Goal: Task Accomplishment & Management: Use online tool/utility

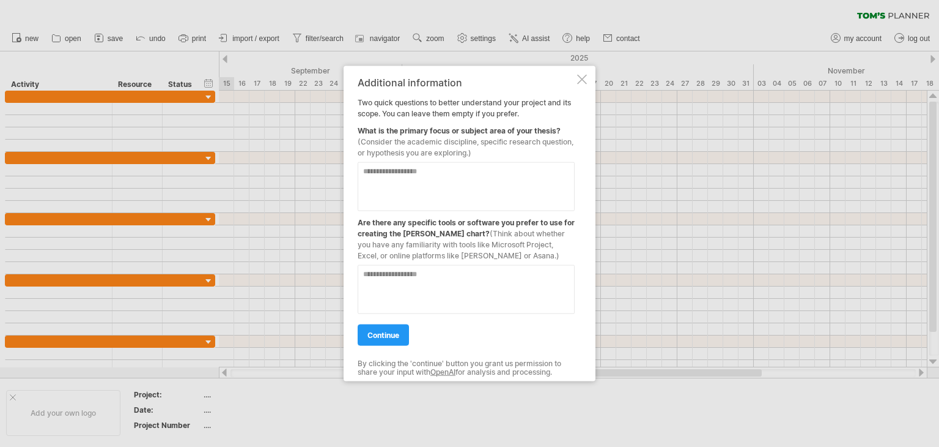
click at [421, 176] on textarea at bounding box center [466, 186] width 217 height 49
type textarea "**********"
click at [443, 294] on textarea at bounding box center [466, 289] width 217 height 49
type textarea "*****"
click at [406, 336] on link "continue" at bounding box center [383, 334] width 51 height 21
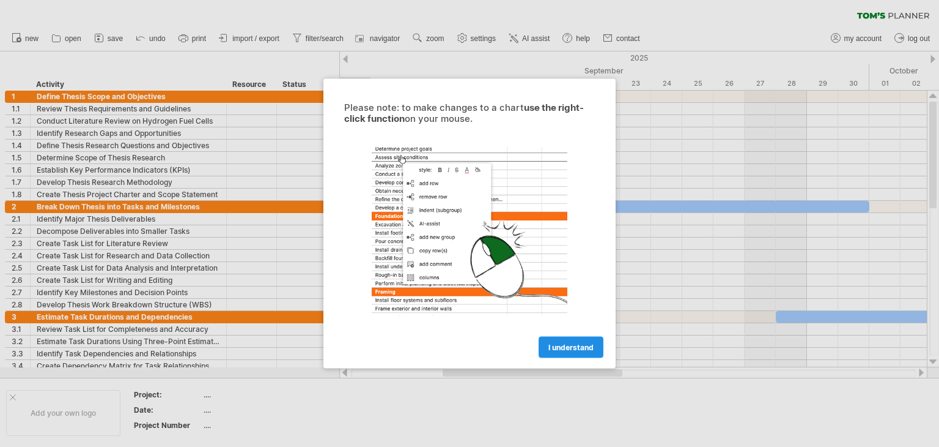
click at [568, 346] on span "I understand" at bounding box center [571, 347] width 45 height 9
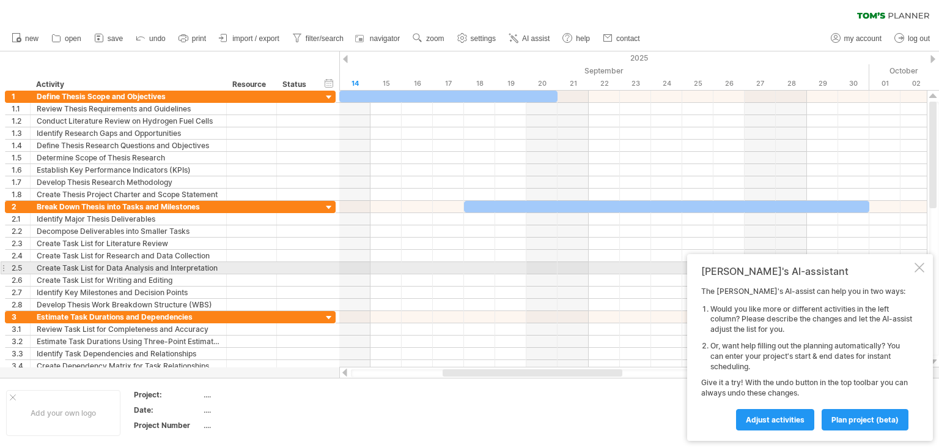
click at [919, 269] on div at bounding box center [920, 267] width 10 height 10
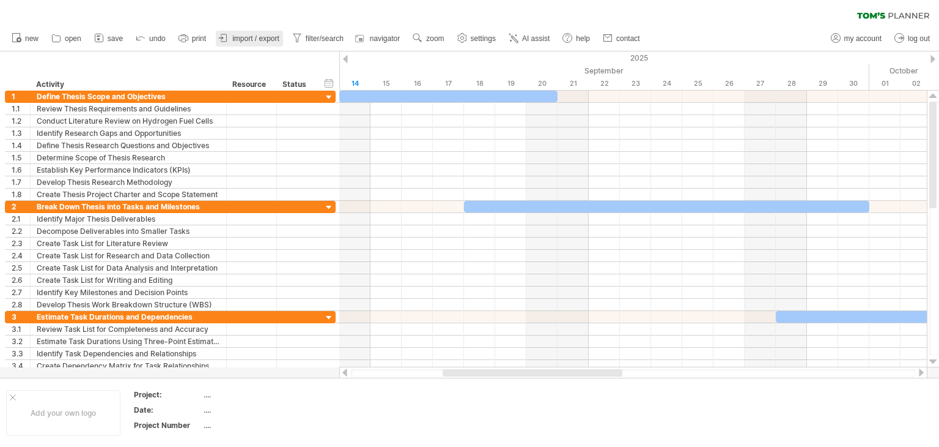
click at [274, 40] on span "import / export" at bounding box center [255, 38] width 47 height 9
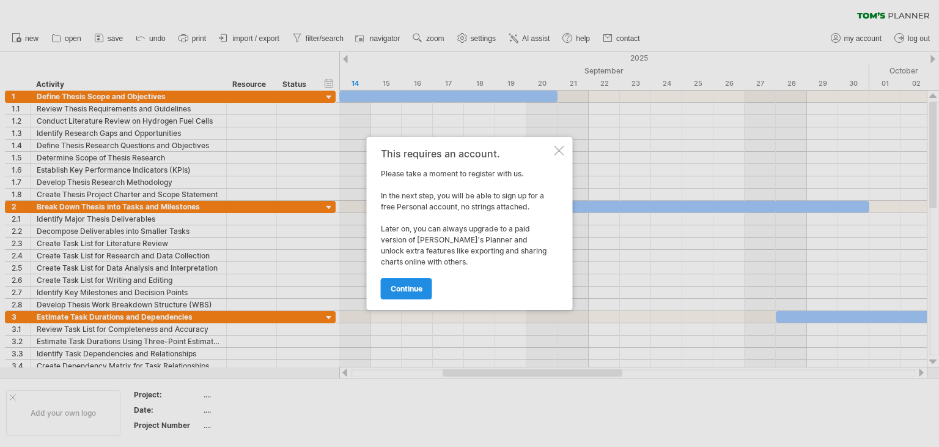
click at [409, 289] on span "continue" at bounding box center [407, 288] width 32 height 9
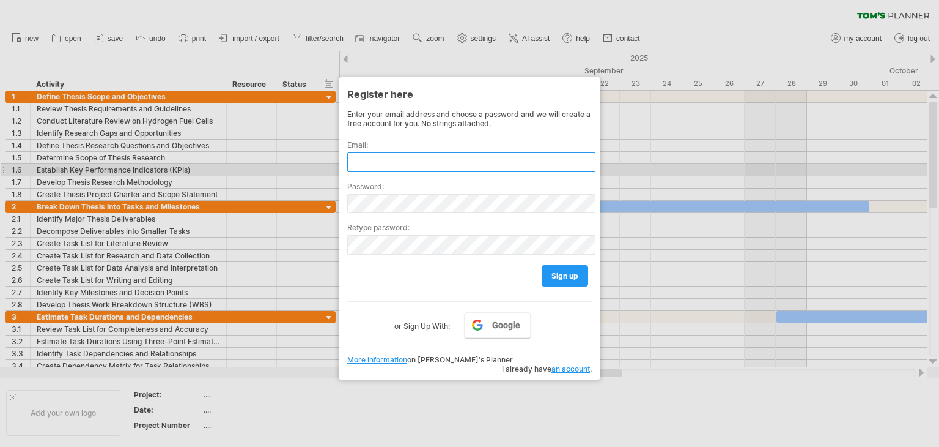
click at [384, 168] on input "text" at bounding box center [471, 162] width 248 height 20
type input "**********"
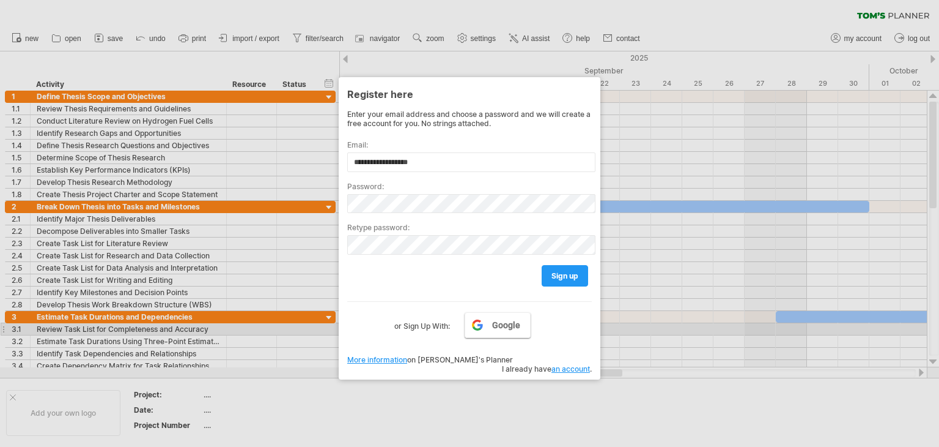
click at [489, 327] on link "Google" at bounding box center [498, 325] width 66 height 26
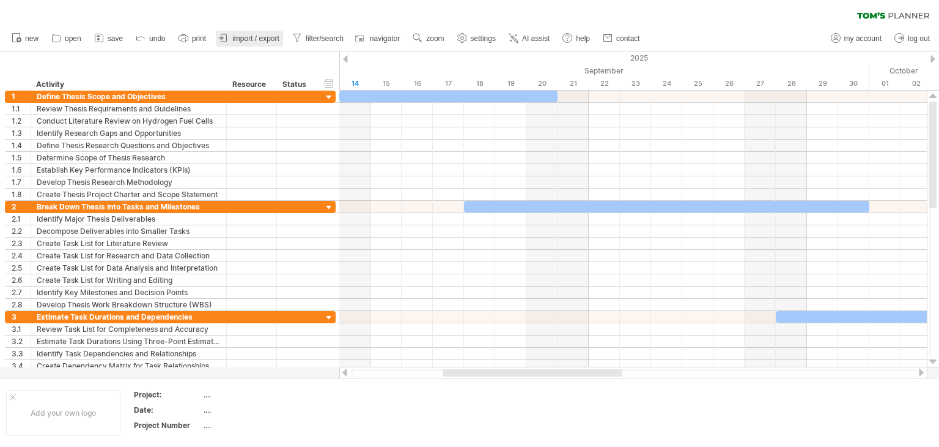
click at [261, 40] on span "import / export" at bounding box center [255, 38] width 47 height 9
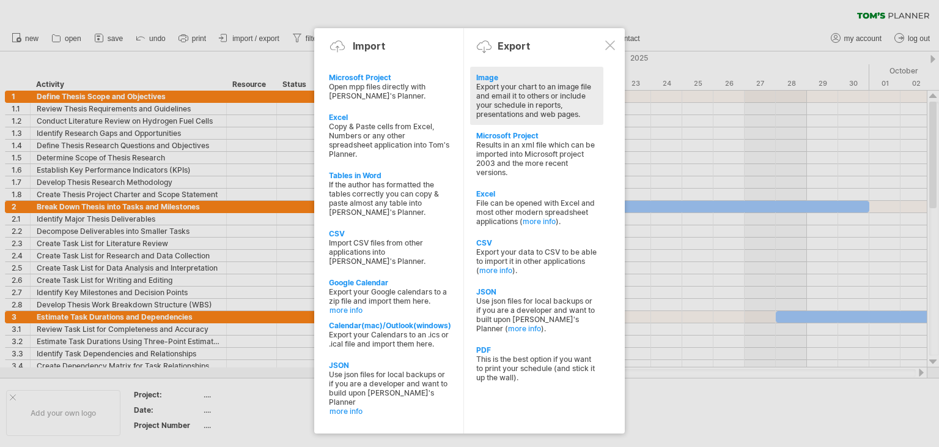
click at [525, 89] on div "Export your chart to an image file and email it to others or include your sched…" at bounding box center [536, 100] width 121 height 37
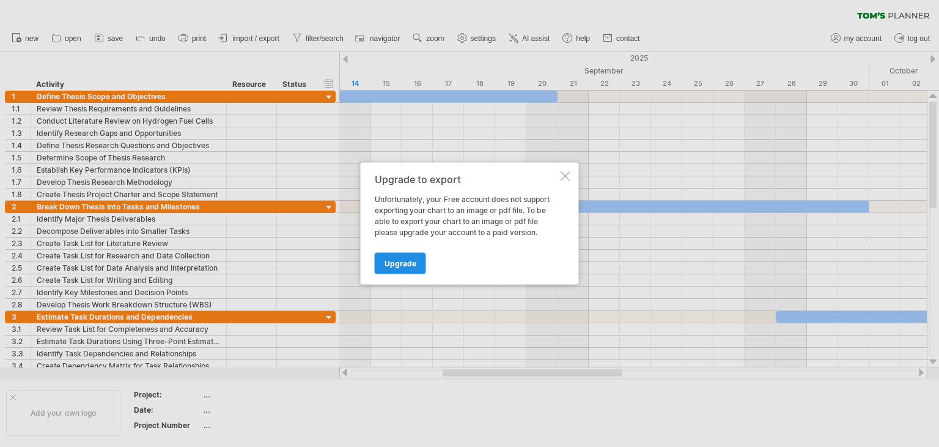
click at [409, 262] on span "Upgrade" at bounding box center [401, 263] width 32 height 9
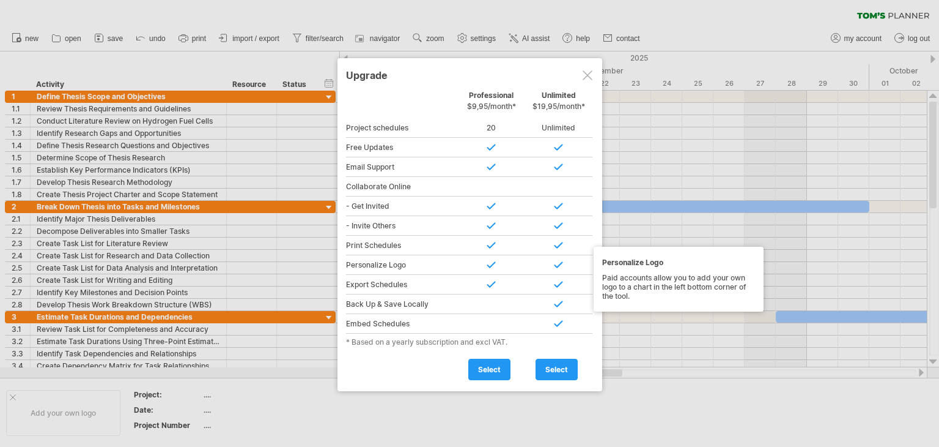
click at [407, 269] on div "Personalize Logo" at bounding box center [402, 265] width 112 height 20
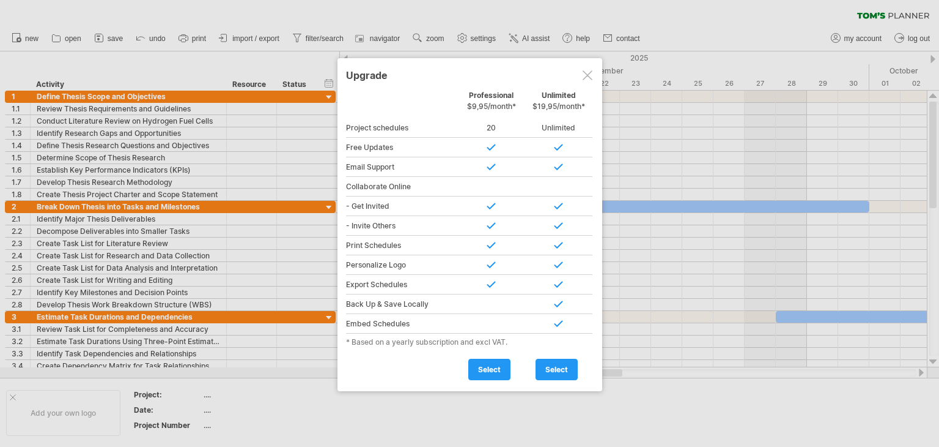
click at [589, 75] on div at bounding box center [588, 75] width 10 height 10
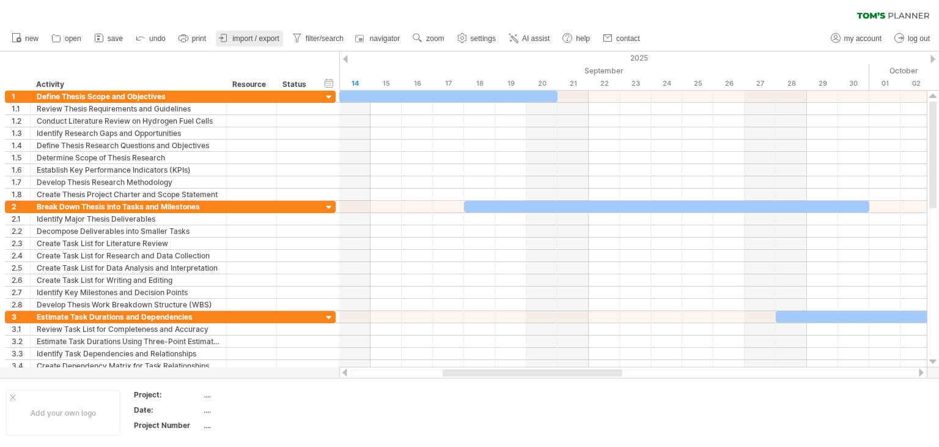
click at [259, 42] on span "import / export" at bounding box center [255, 38] width 47 height 9
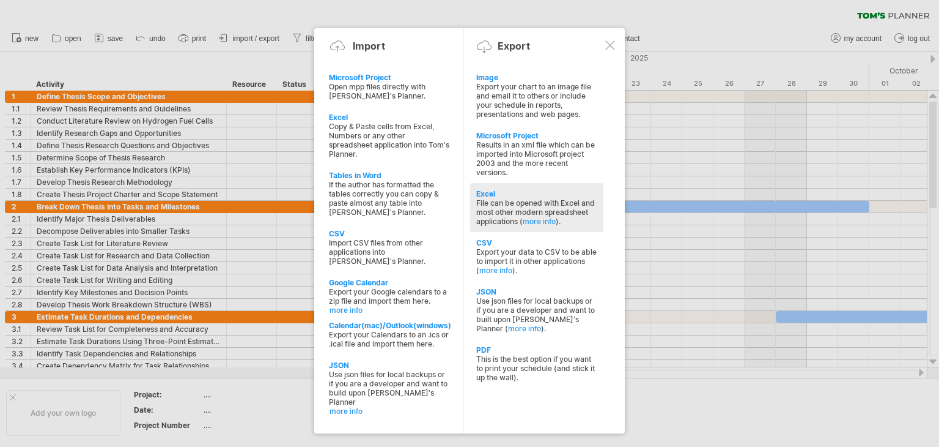
click at [541, 200] on div "File can be opened with Excel and most other modern spreadsheet applications ( …" at bounding box center [536, 212] width 121 height 28
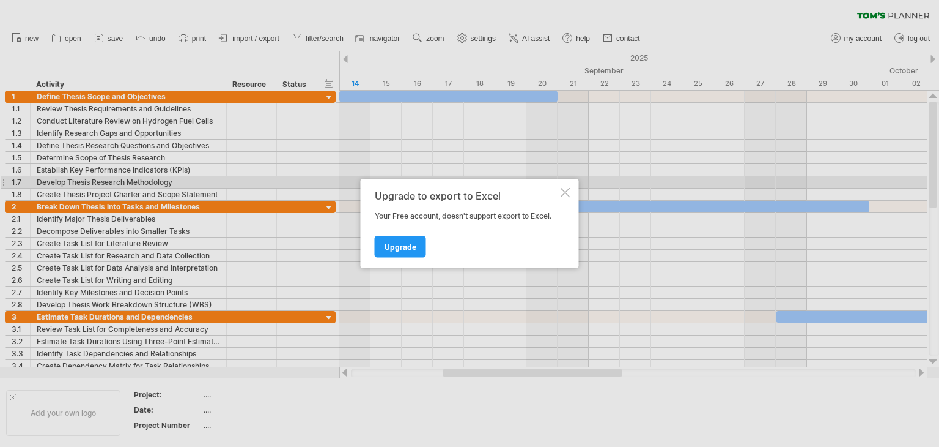
click at [560, 185] on div "Upgrade to export to Excel Your Free account, doesn't support export to Excel. …" at bounding box center [470, 223] width 218 height 89
click at [566, 191] on div at bounding box center [566, 193] width 10 height 10
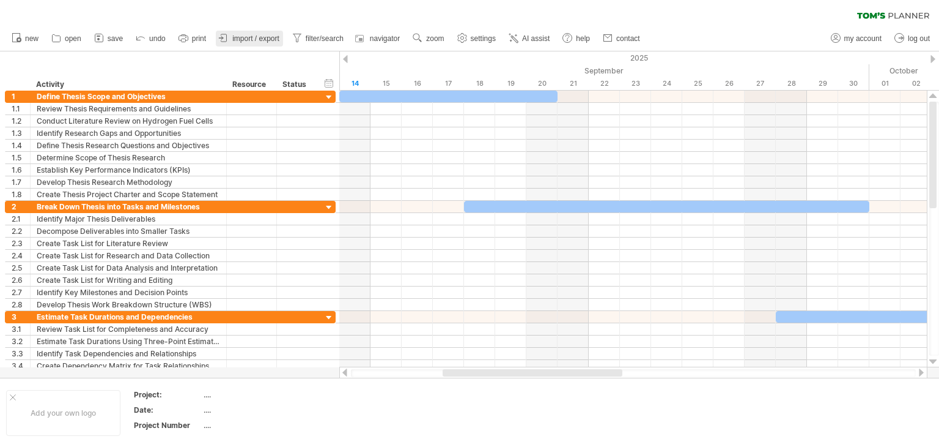
click at [272, 35] on span "import / export" at bounding box center [255, 38] width 47 height 9
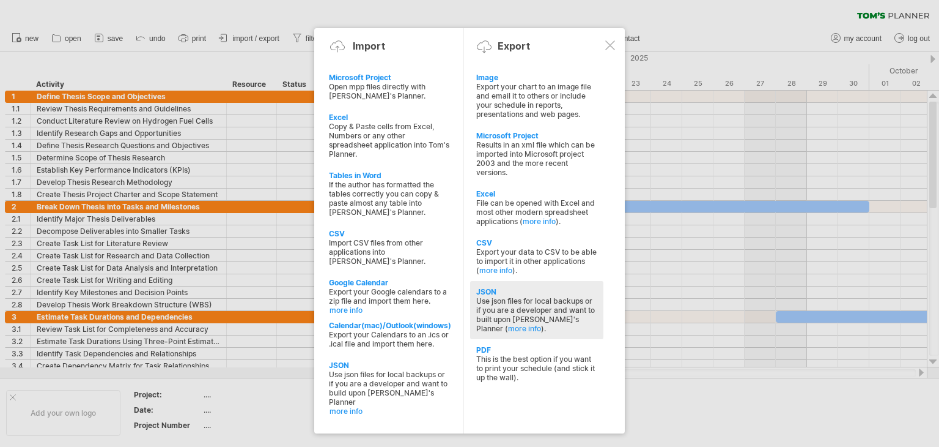
click at [541, 307] on div "Use json files for local backups or if you are a developer and want to built up…" at bounding box center [536, 314] width 121 height 37
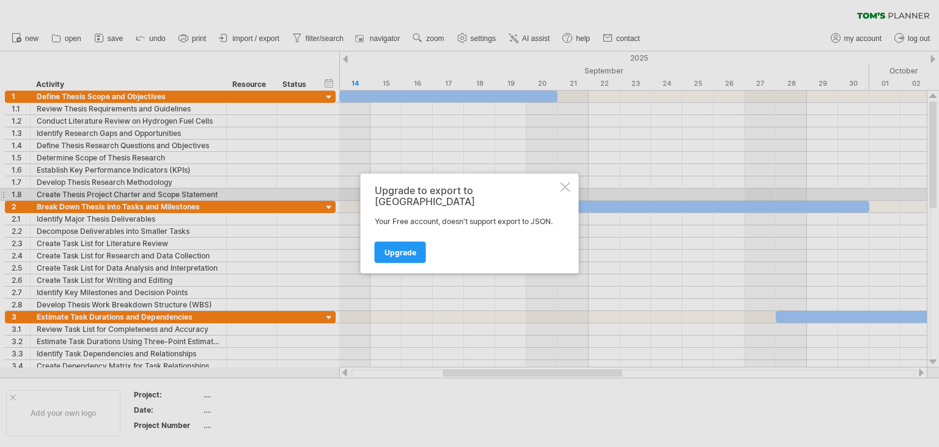
click at [567, 192] on div at bounding box center [566, 187] width 10 height 10
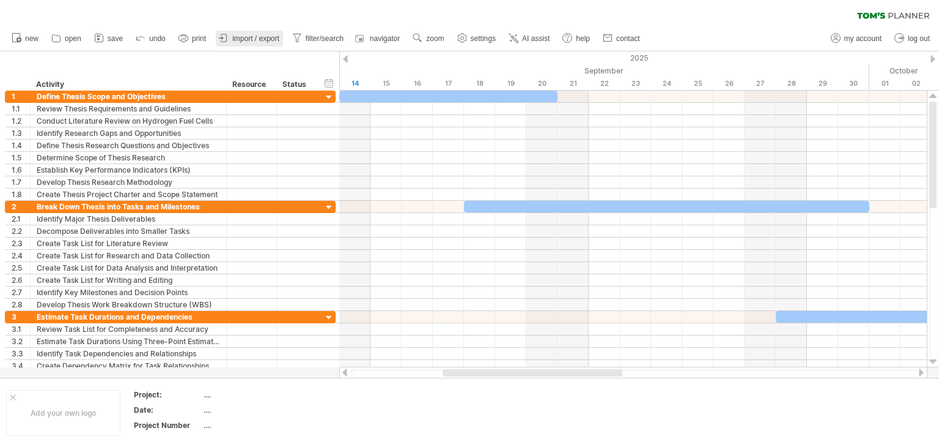
click at [253, 42] on link "import / export" at bounding box center [249, 39] width 67 height 16
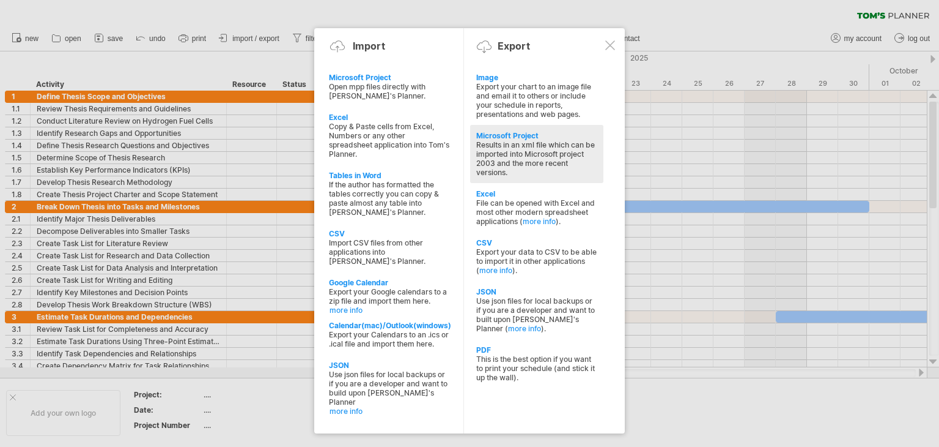
click at [547, 156] on div "Results in an xml file which can be imported into Microsoft project 2003 and th…" at bounding box center [536, 158] width 121 height 37
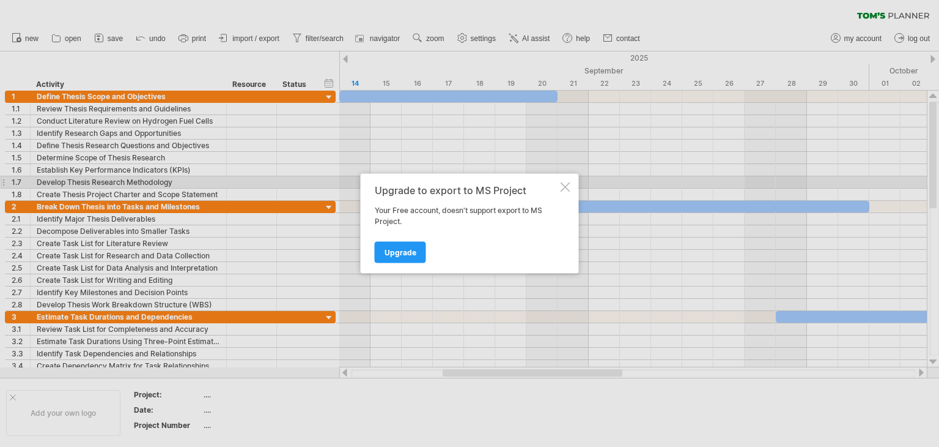
drag, startPoint x: 565, startPoint y: 188, endPoint x: 587, endPoint y: 155, distance: 39.9
click at [566, 188] on div at bounding box center [566, 187] width 10 height 10
